Goal: Information Seeking & Learning: Find specific fact

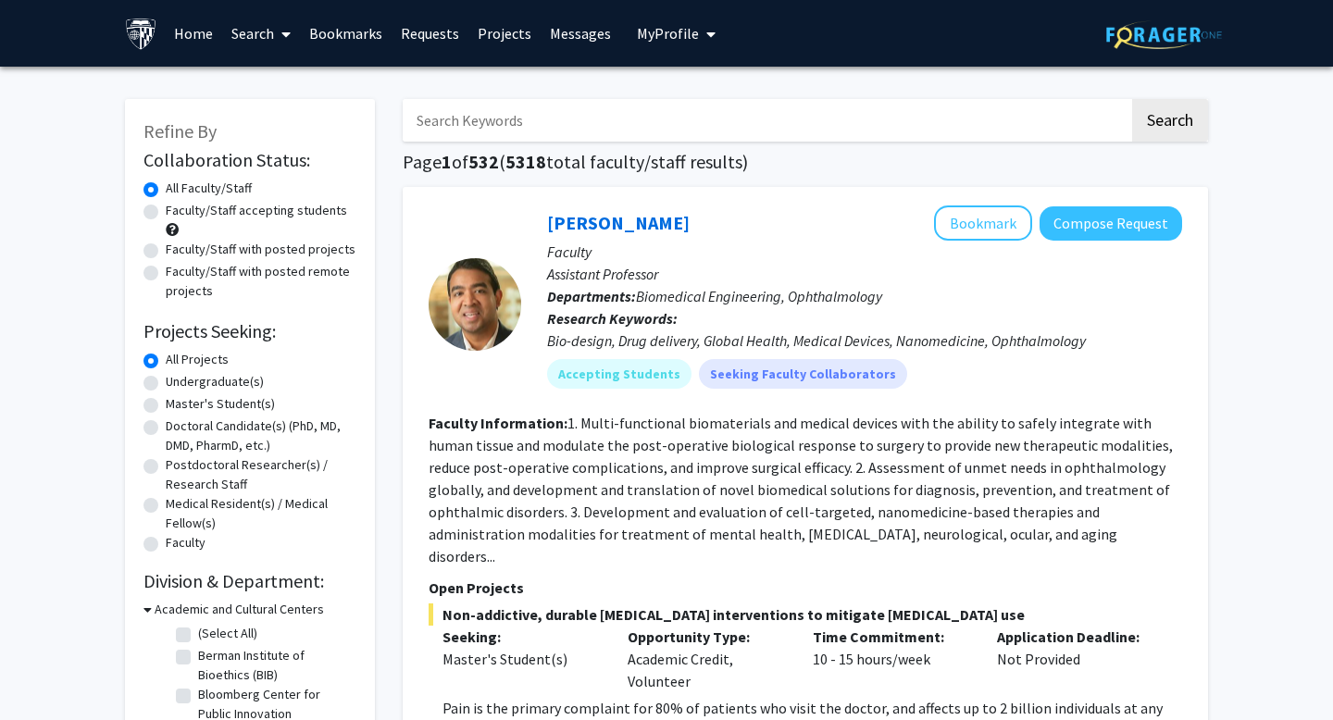
click at [705, 130] on input "Search Keywords" at bounding box center [766, 120] width 727 height 43
type input "[PERSON_NAME]"
click at [1132, 99] on button "Search" at bounding box center [1170, 120] width 76 height 43
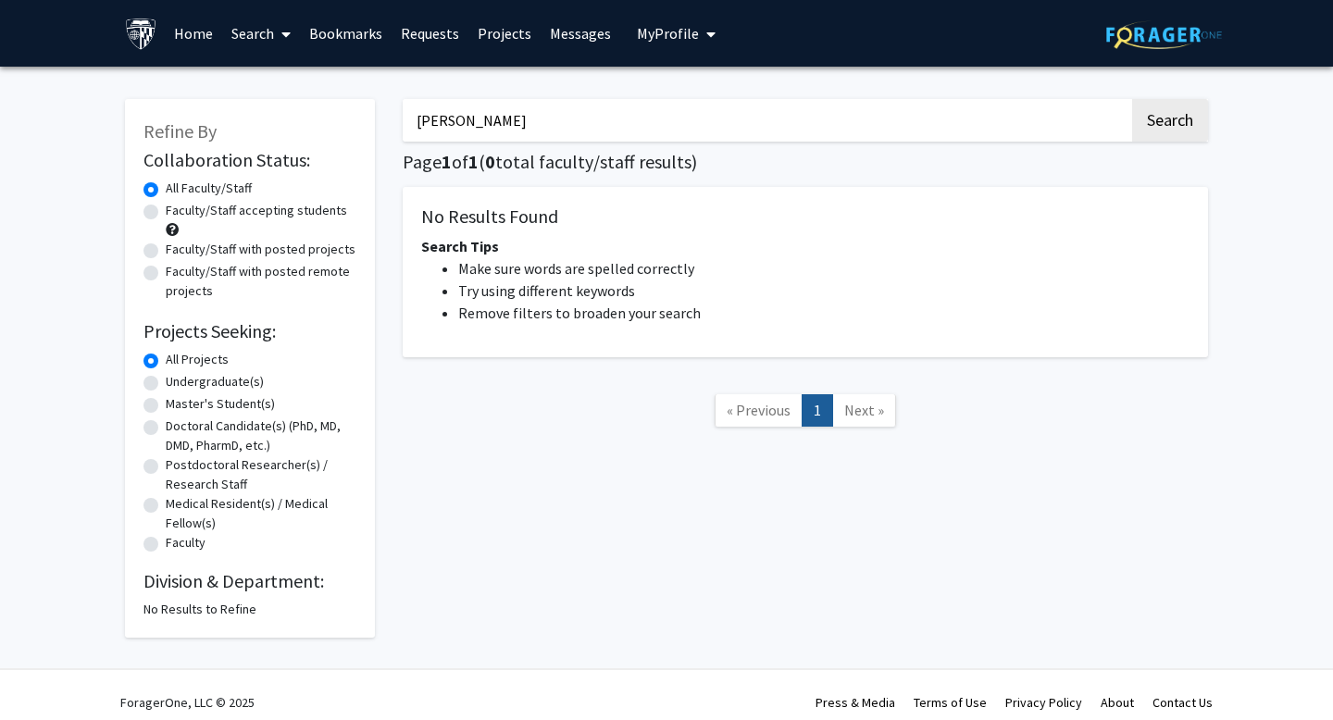
click at [166, 378] on label "Undergraduate(s)" at bounding box center [215, 381] width 98 height 19
click at [166, 378] on input "Undergraduate(s)" at bounding box center [172, 378] width 12 height 12
radio input "true"
click at [272, 29] on link "Search" at bounding box center [261, 33] width 78 height 65
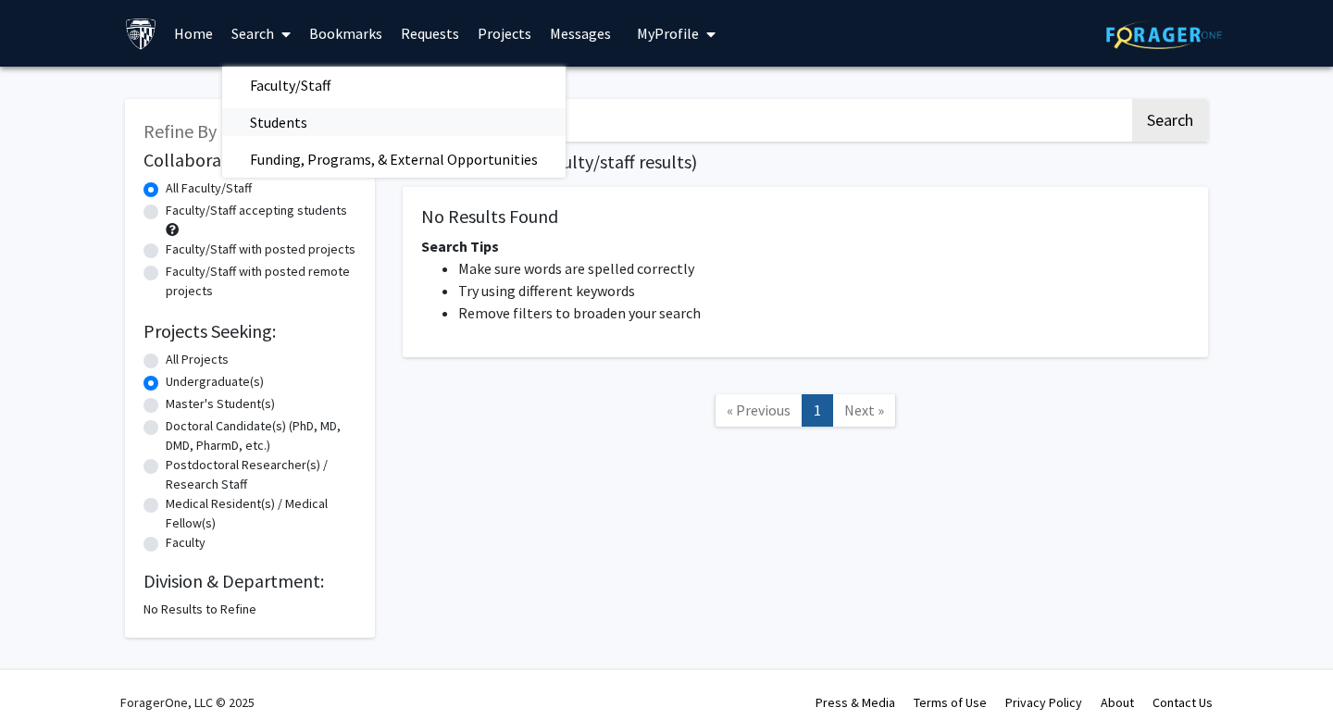
click at [292, 131] on span "Students" at bounding box center [278, 122] width 113 height 37
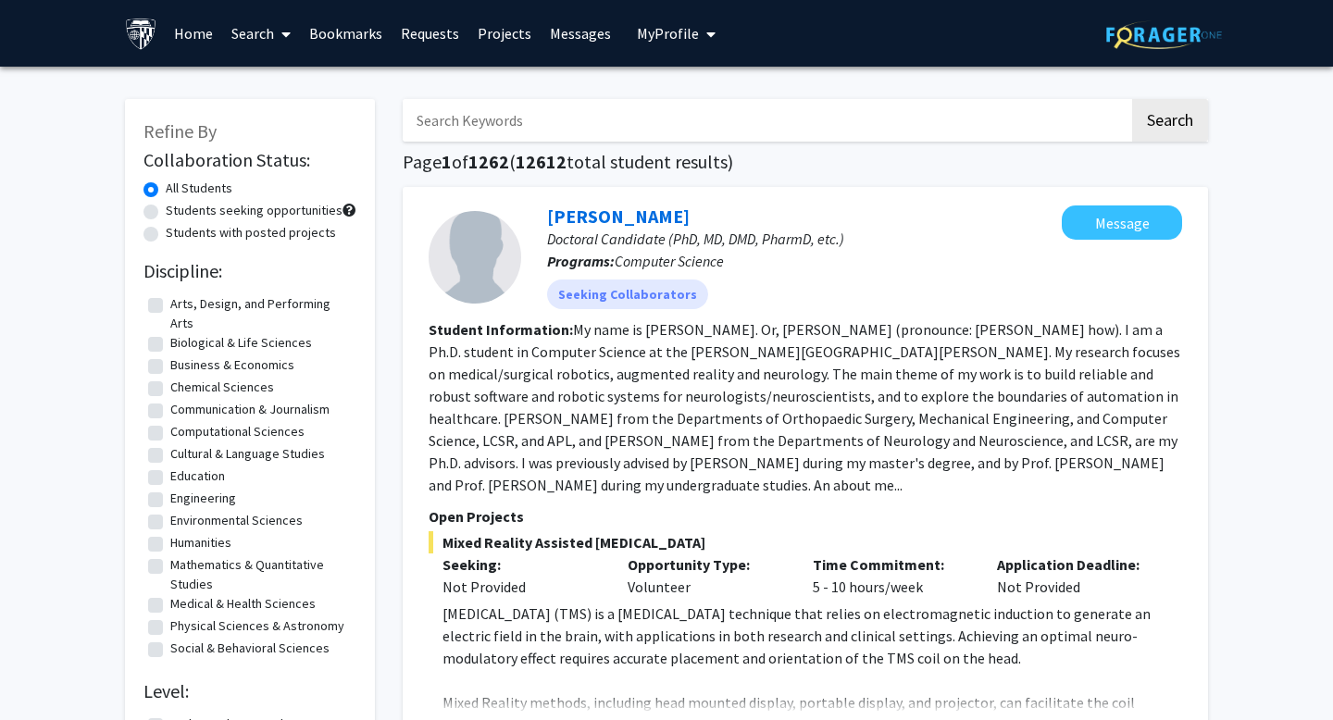
click at [478, 137] on input "Search Keywords" at bounding box center [766, 120] width 727 height 43
type input "[PERSON_NAME]"
click at [1132, 99] on button "Search" at bounding box center [1170, 120] width 76 height 43
